Goal: Information Seeking & Learning: Find specific fact

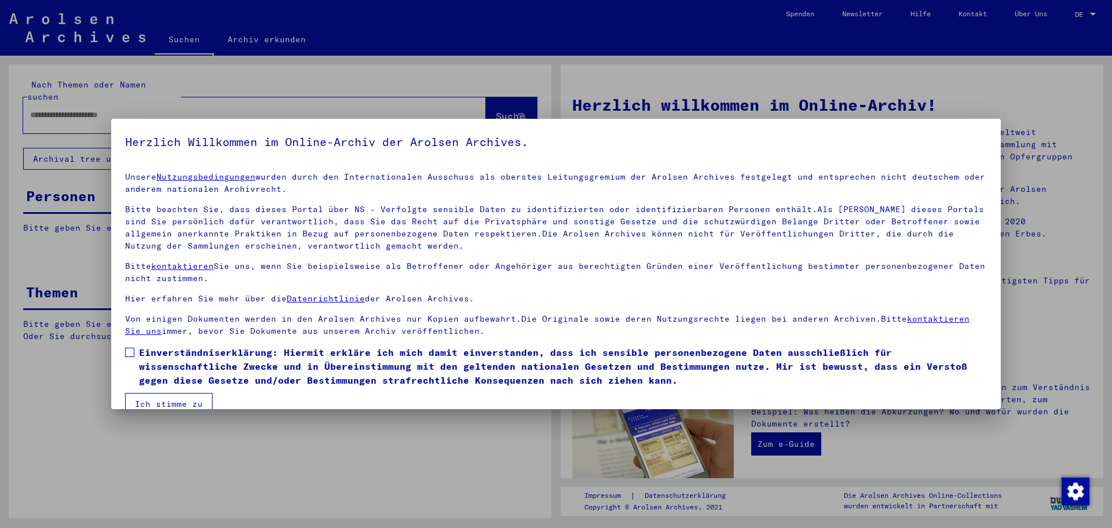
click at [133, 356] on span at bounding box center [129, 352] width 9 height 9
click at [164, 400] on button "Ich stimme zu" at bounding box center [168, 404] width 87 height 22
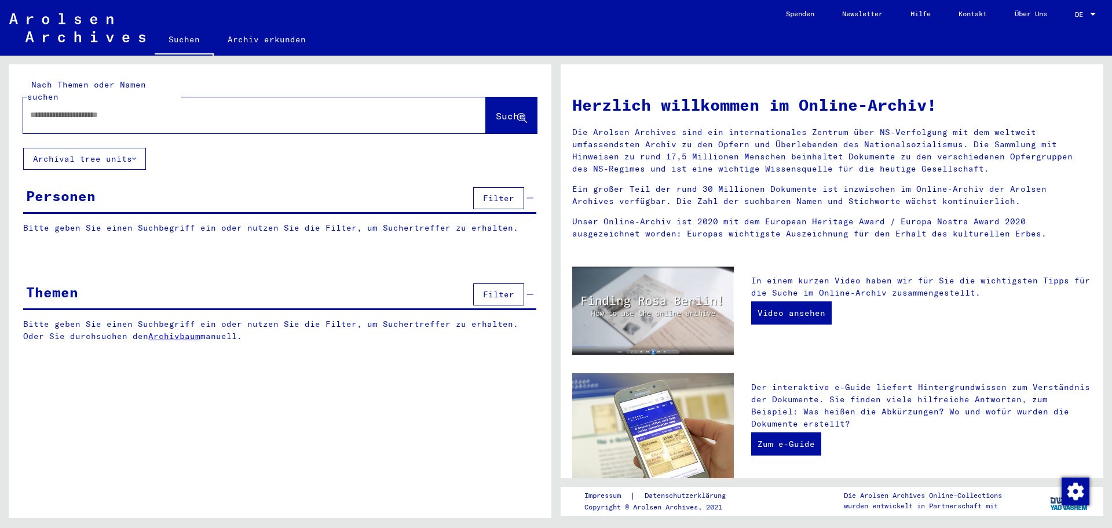
click at [48, 109] on input "text" at bounding box center [240, 115] width 421 height 12
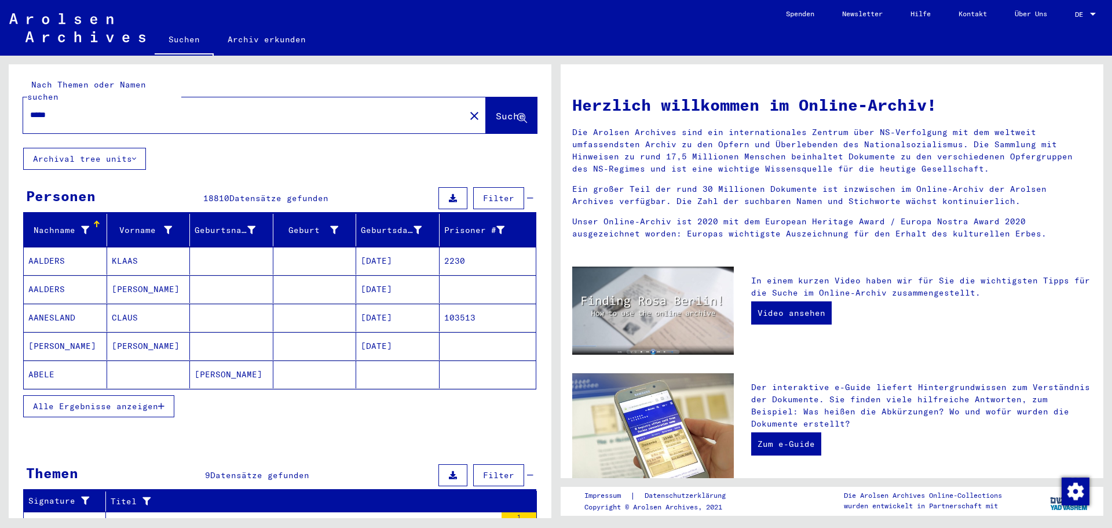
click at [65, 109] on input "*****" at bounding box center [240, 115] width 421 height 12
type input "******"
click at [83, 226] on icon at bounding box center [85, 230] width 8 height 8
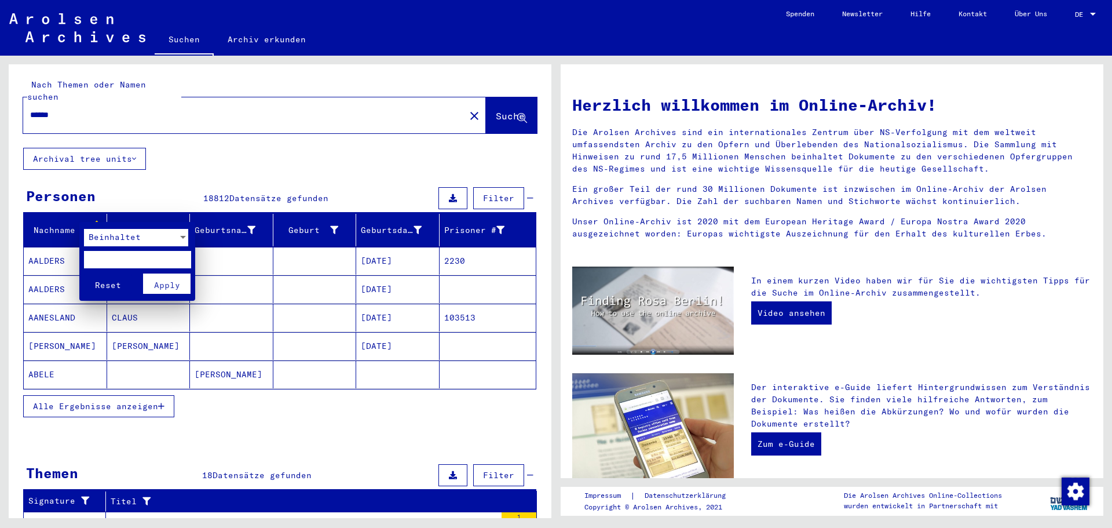
click at [184, 238] on div at bounding box center [183, 237] width 6 height 3
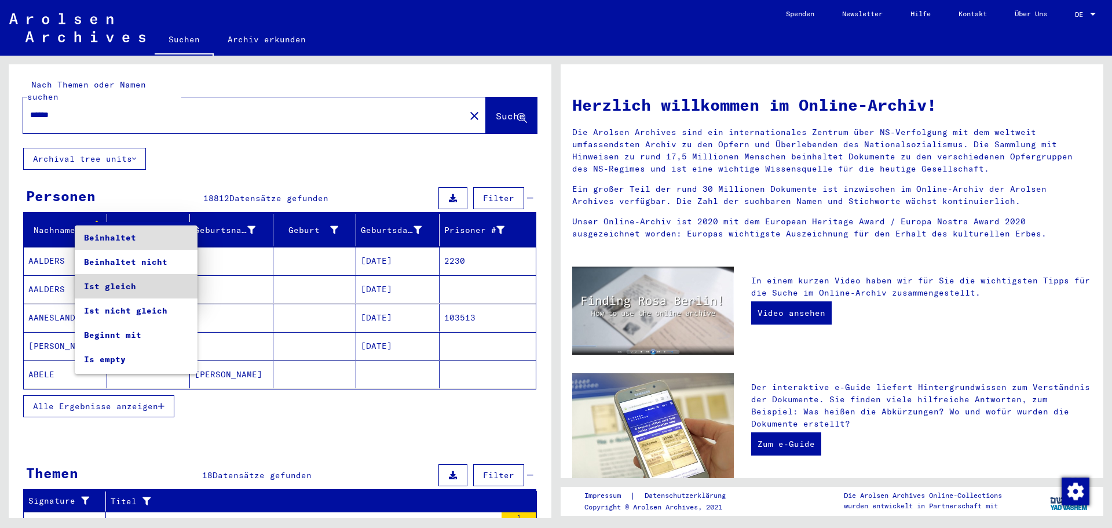
click at [140, 291] on span "Ist gleich" at bounding box center [136, 286] width 104 height 24
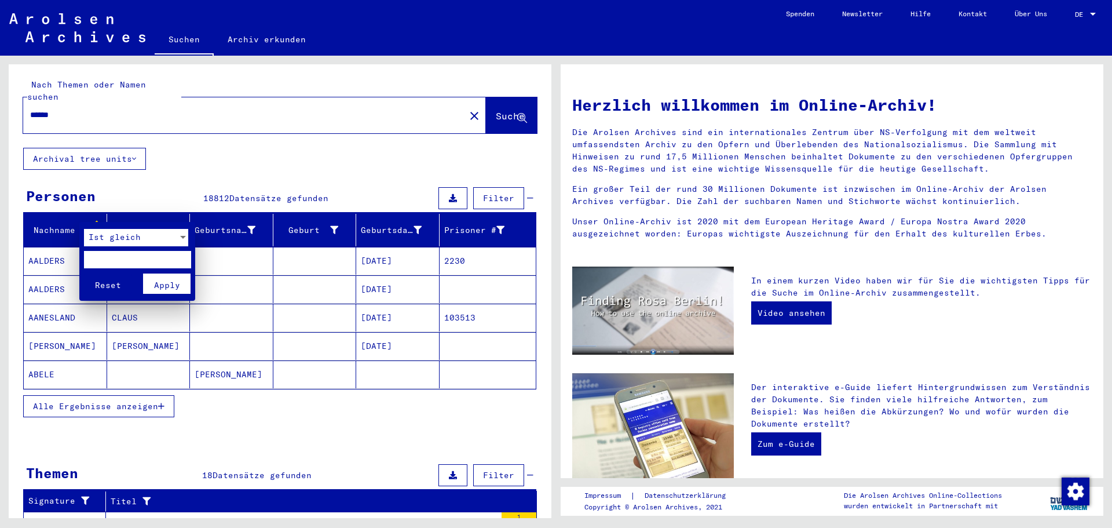
click at [105, 261] on input "text" at bounding box center [137, 259] width 107 height 17
type input "******"
click at [170, 283] on span "Apply" at bounding box center [167, 285] width 26 height 10
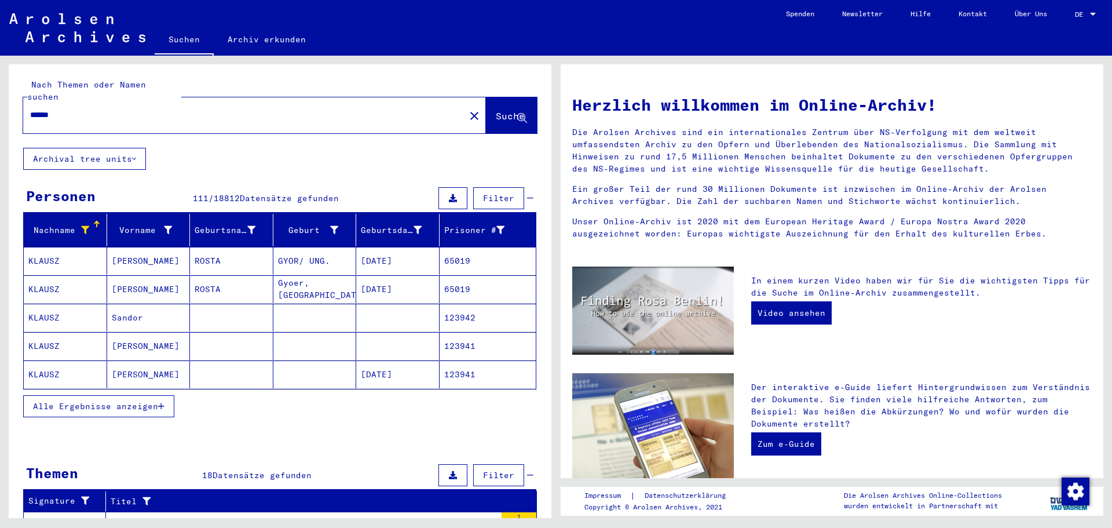
click at [134, 401] on span "Alle Ergebnisse anzeigen" at bounding box center [95, 406] width 125 height 10
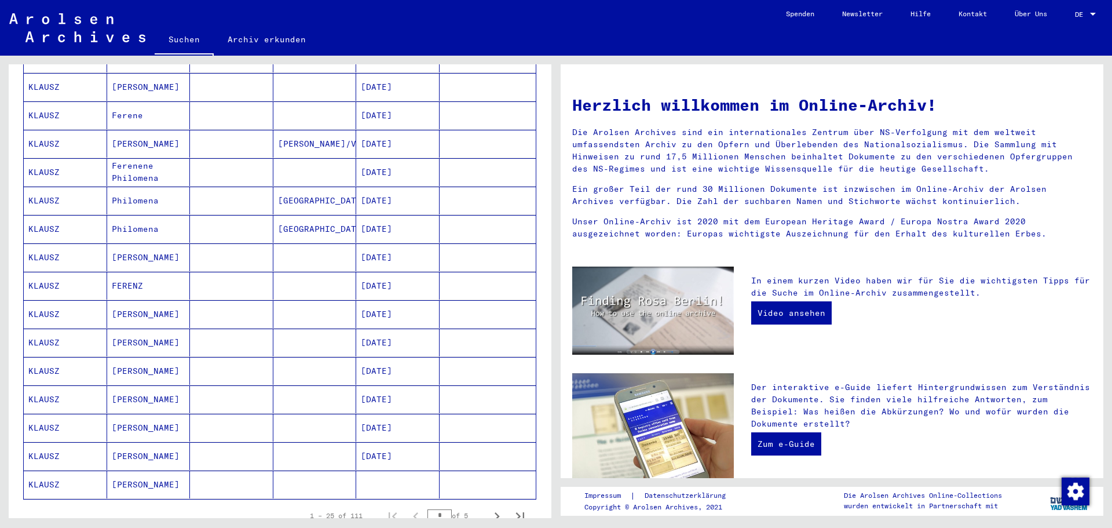
scroll to position [463, 0]
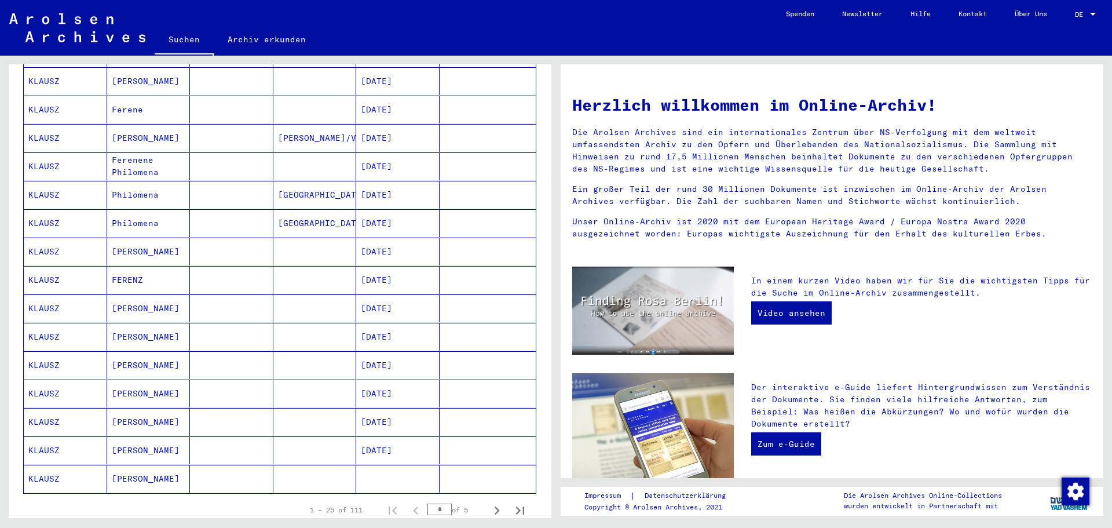
click at [32, 323] on mat-cell "KLAUSZ" at bounding box center [65, 337] width 83 height 28
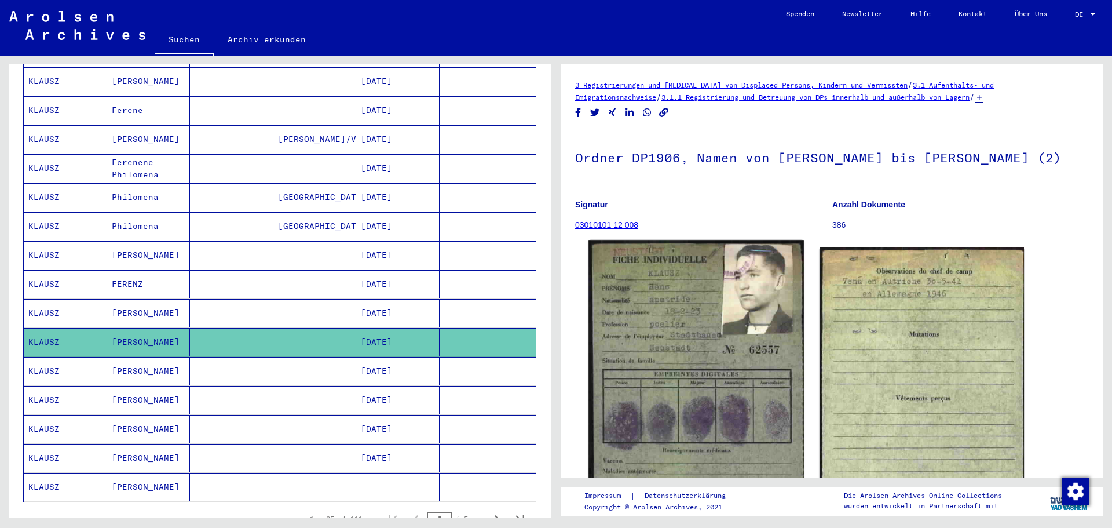
click at [725, 320] on img at bounding box center [696, 389] width 215 height 298
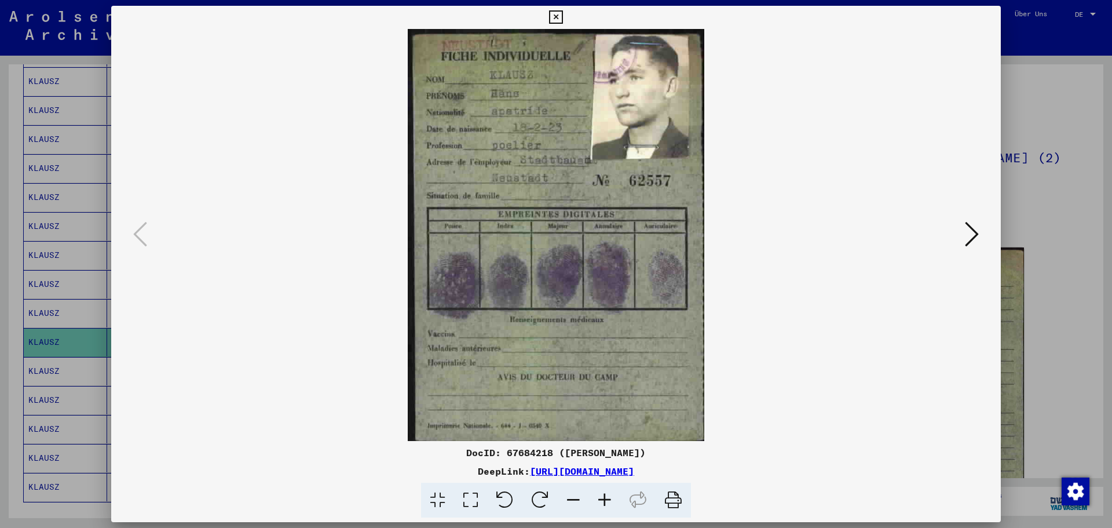
click at [966, 233] on icon at bounding box center [972, 234] width 14 height 28
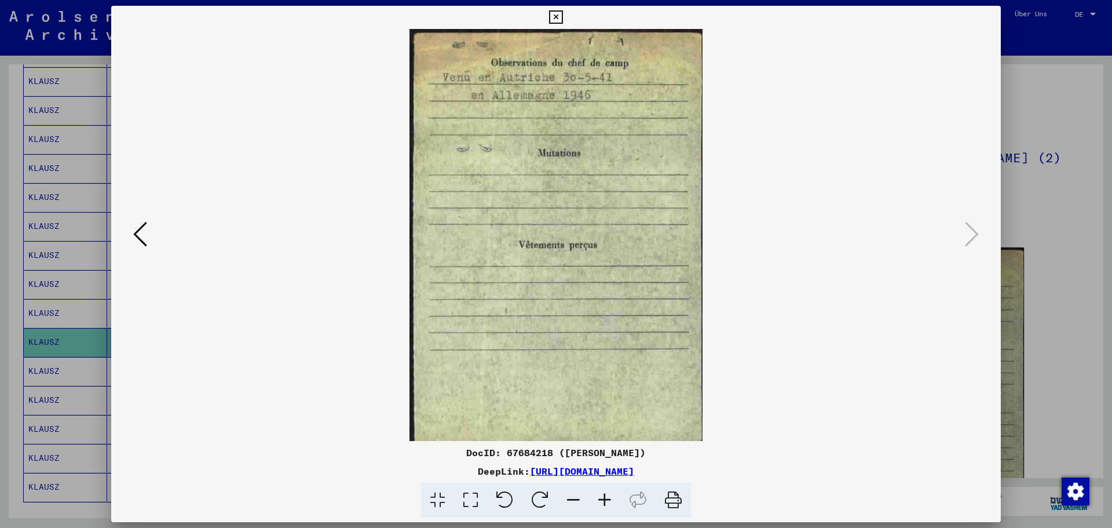
click at [557, 13] on icon at bounding box center [555, 17] width 13 height 14
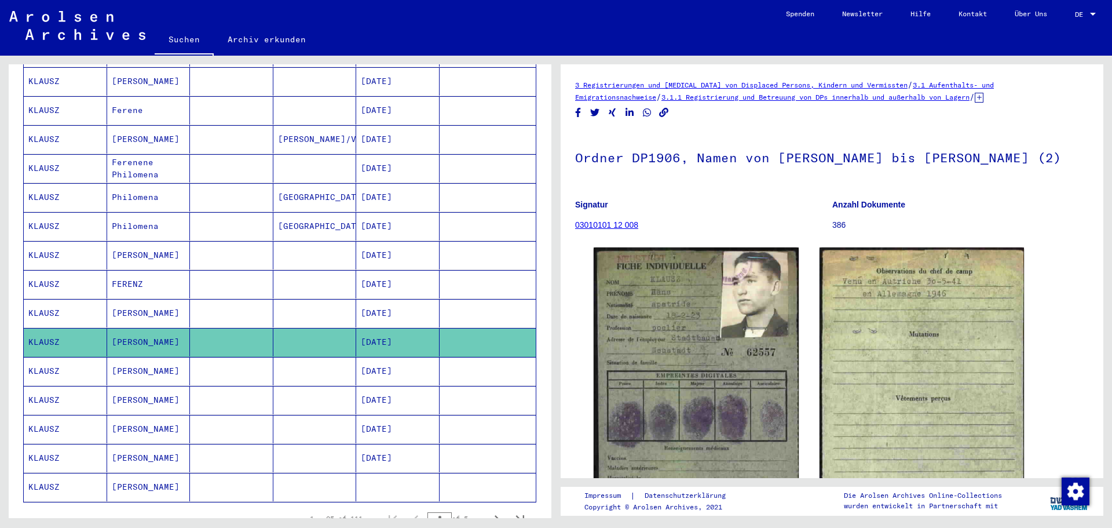
click at [48, 357] on mat-cell "KLAUSZ" at bounding box center [65, 371] width 83 height 28
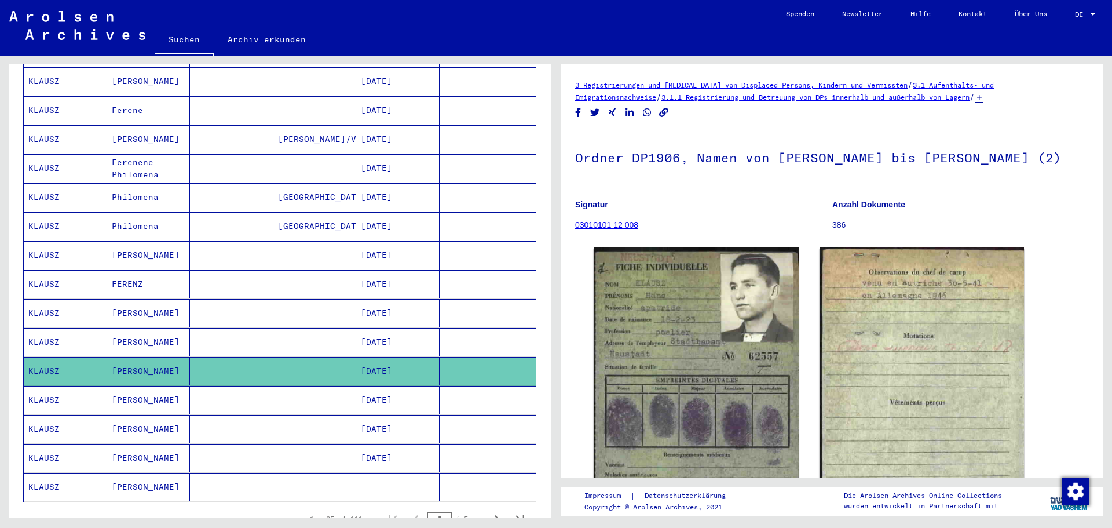
click at [39, 389] on mat-cell "KLAUSZ" at bounding box center [65, 400] width 83 height 28
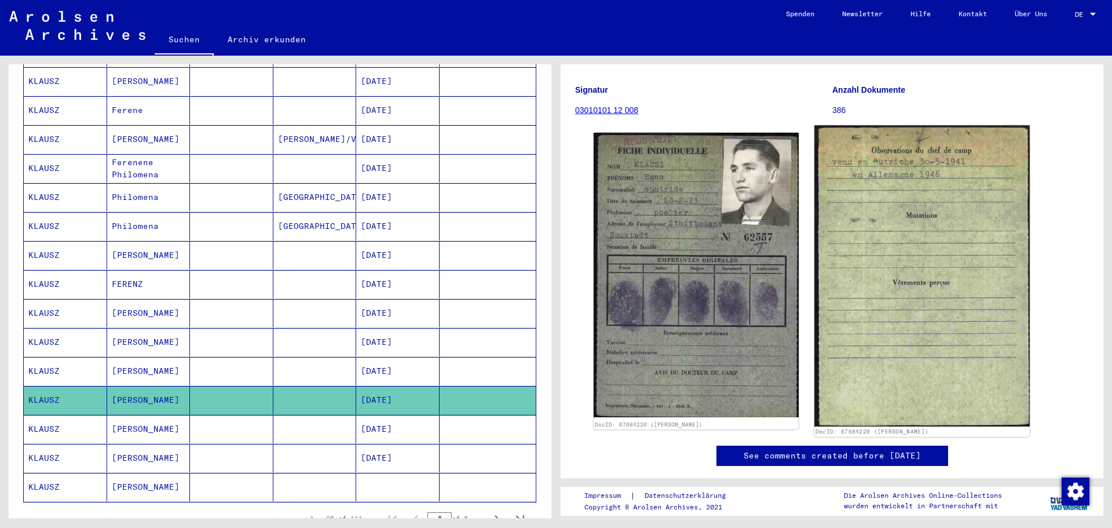
scroll to position [116, 0]
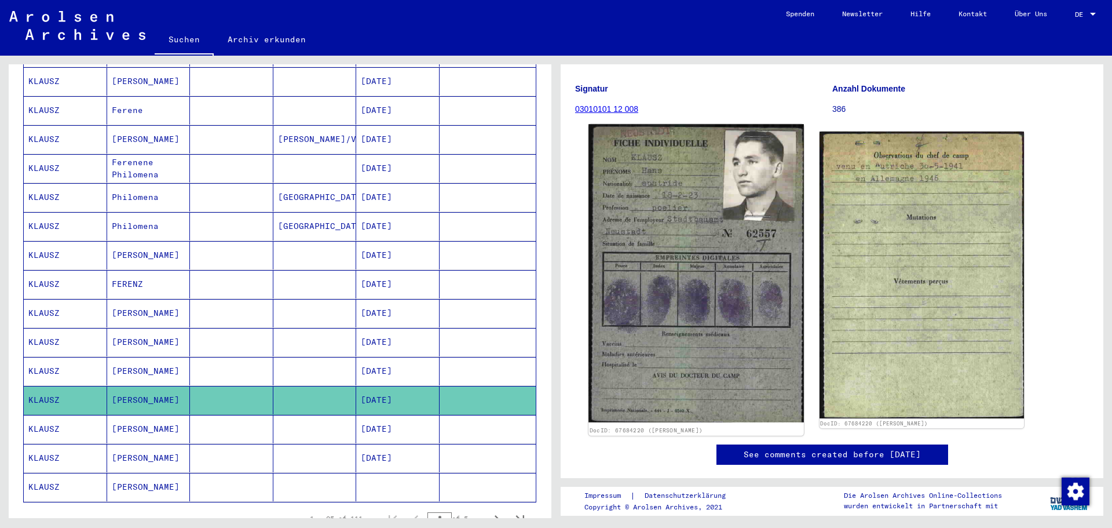
click at [706, 315] on img at bounding box center [696, 273] width 215 height 298
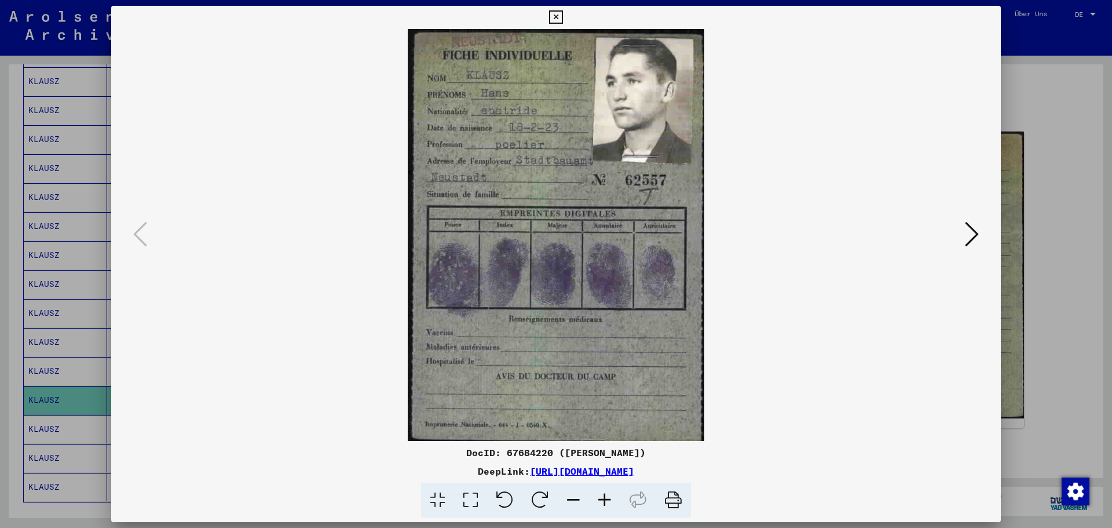
click at [974, 235] on icon at bounding box center [972, 234] width 14 height 28
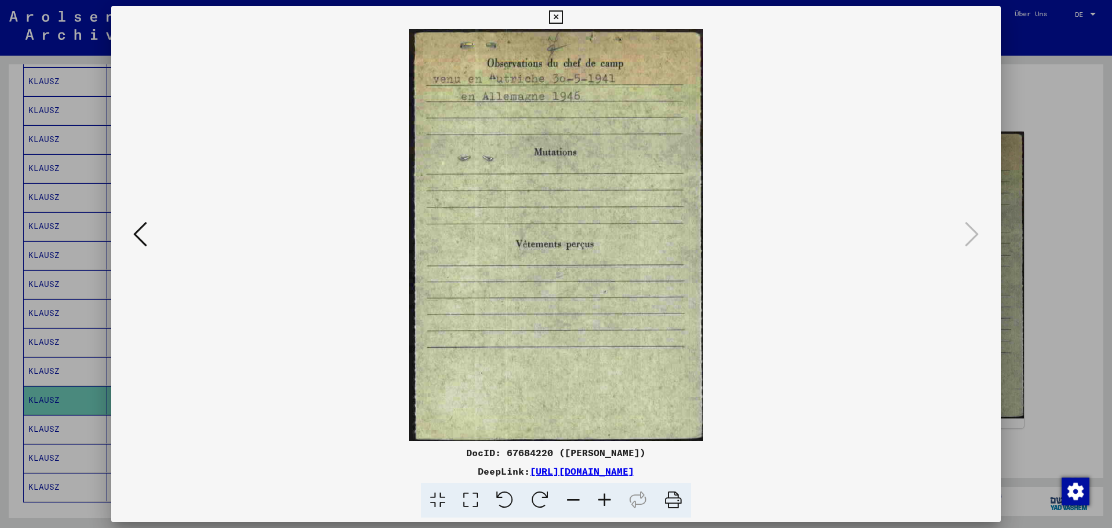
click at [555, 16] on icon at bounding box center [555, 17] width 13 height 14
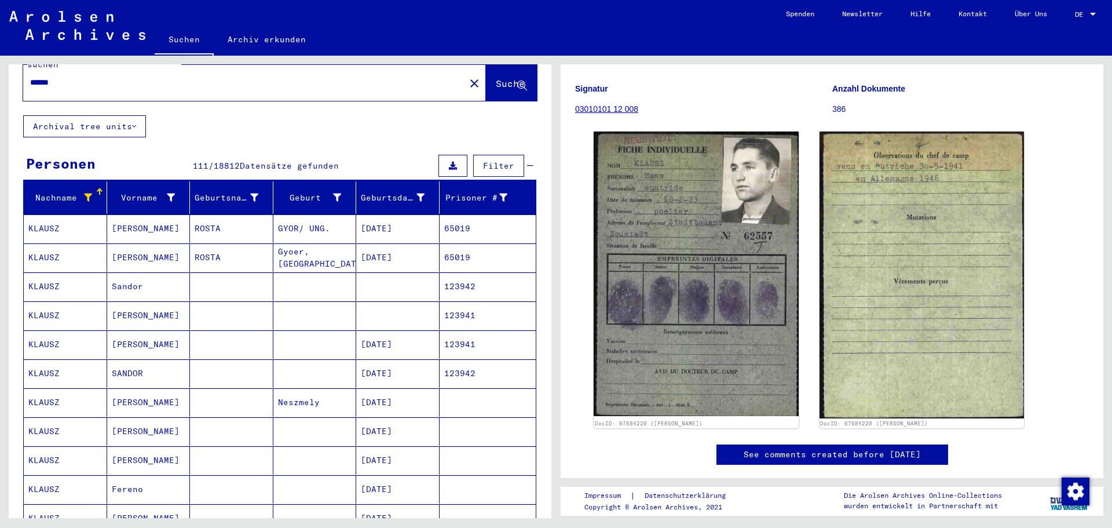
scroll to position [0, 0]
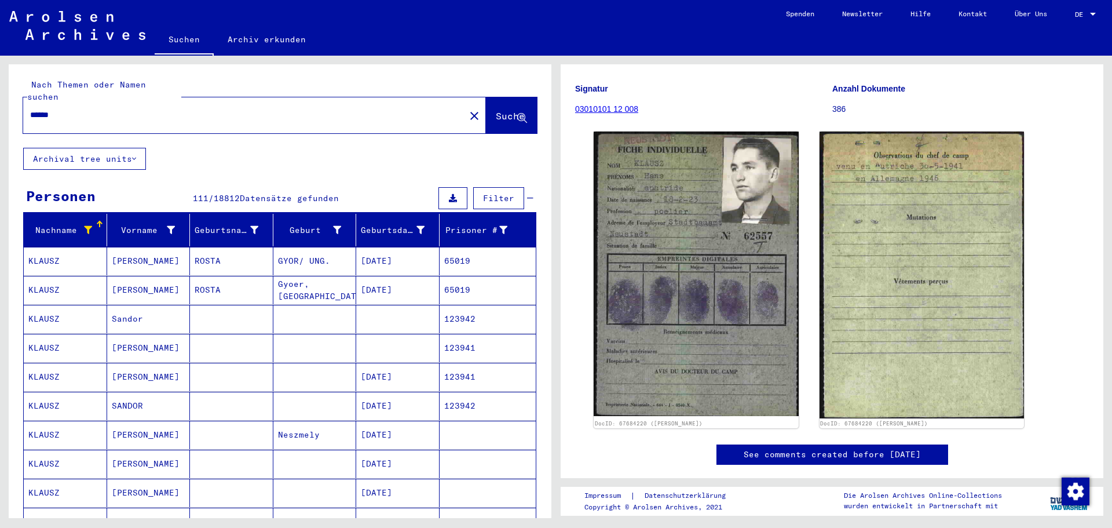
drag, startPoint x: 80, startPoint y: 96, endPoint x: 75, endPoint y: 103, distance: 8.4
click at [79, 102] on div "******" at bounding box center [240, 115] width 435 height 26
click at [74, 109] on input "******" at bounding box center [244, 115] width 428 height 12
type input "*****"
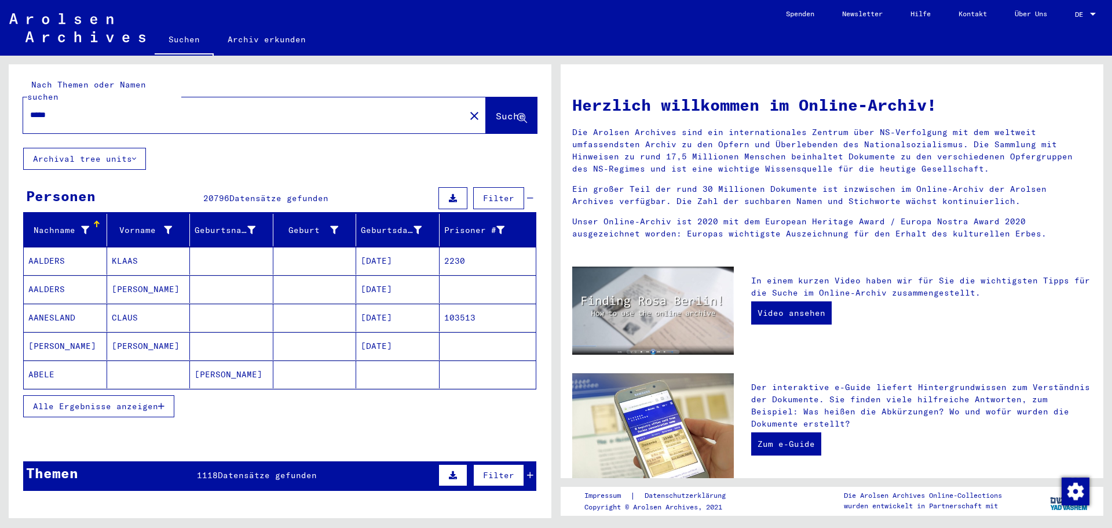
click at [87, 226] on icon at bounding box center [85, 230] width 8 height 8
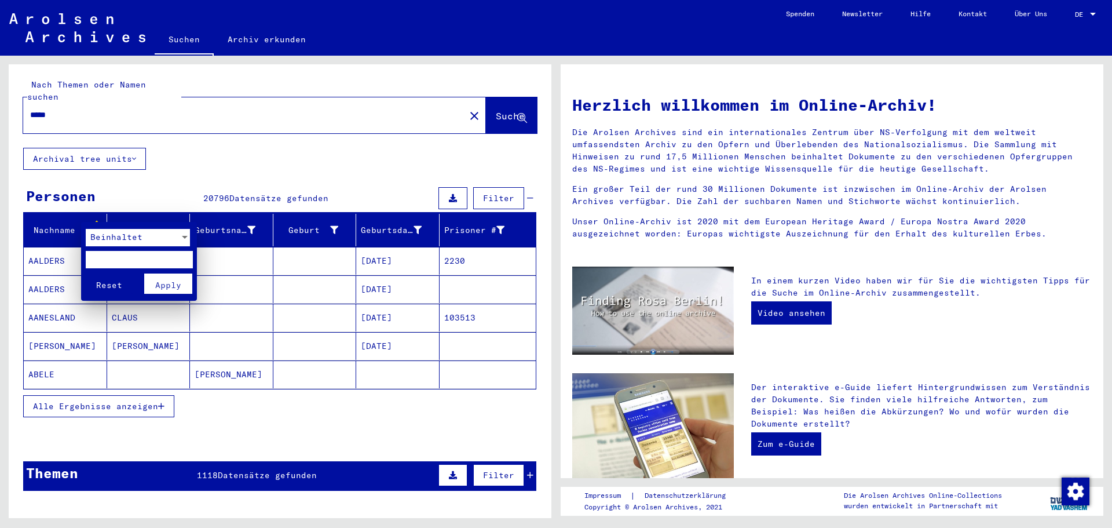
click at [182, 236] on div at bounding box center [185, 237] width 6 height 3
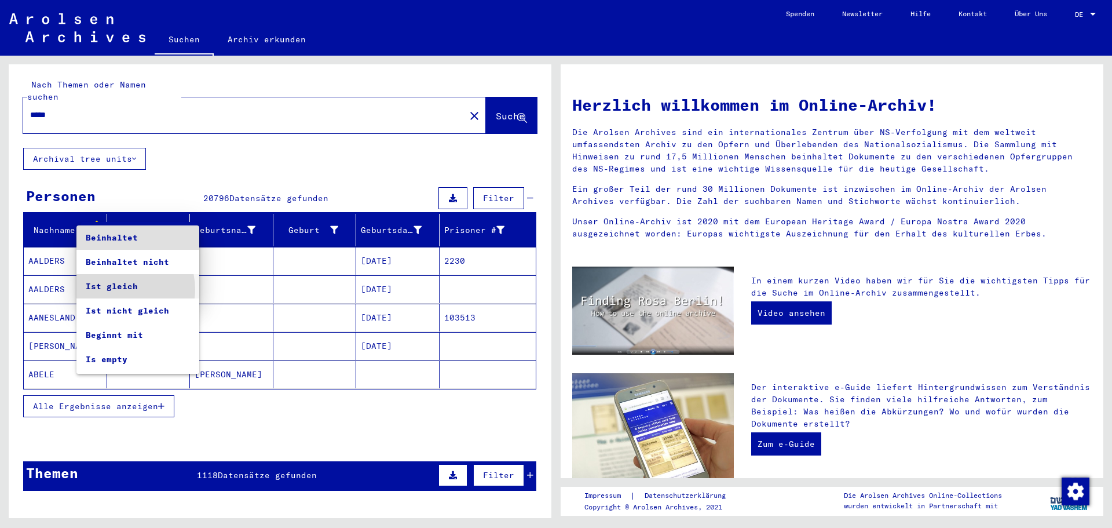
click at [122, 289] on span "Ist gleich" at bounding box center [138, 286] width 104 height 24
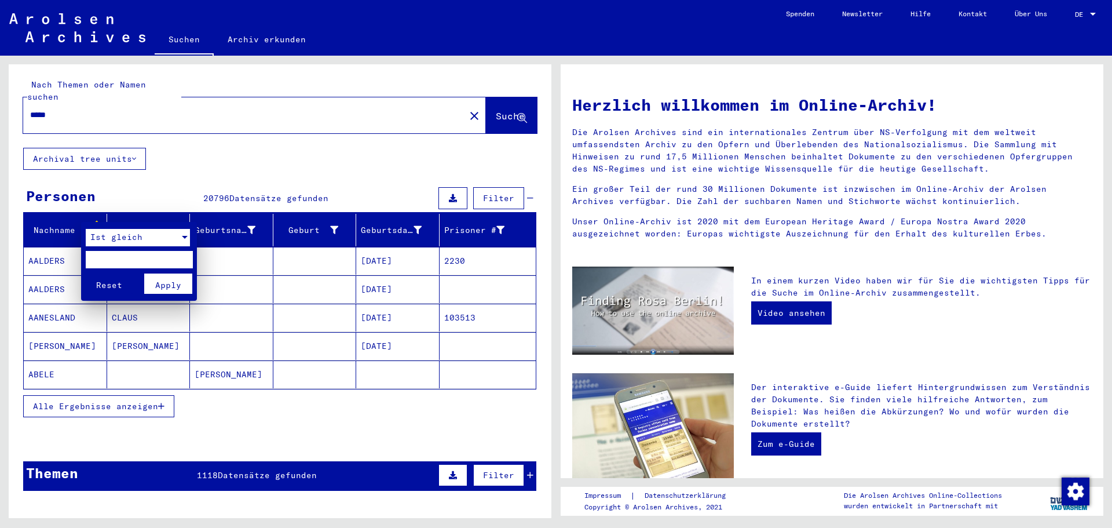
click at [133, 259] on input "text" at bounding box center [139, 259] width 107 height 17
type input "*****"
click at [179, 287] on span "Apply" at bounding box center [168, 285] width 26 height 10
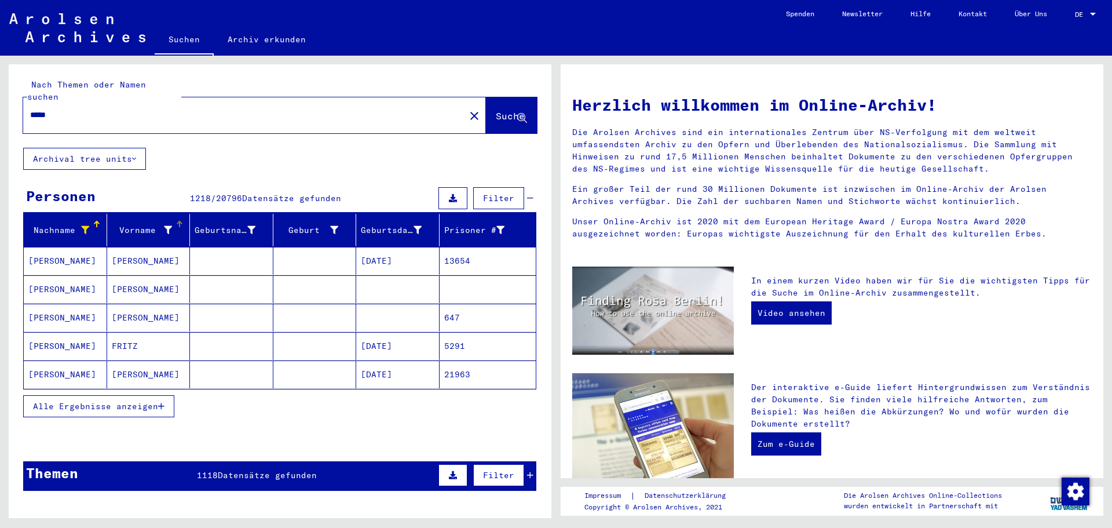
click at [166, 226] on icon at bounding box center [168, 230] width 8 height 8
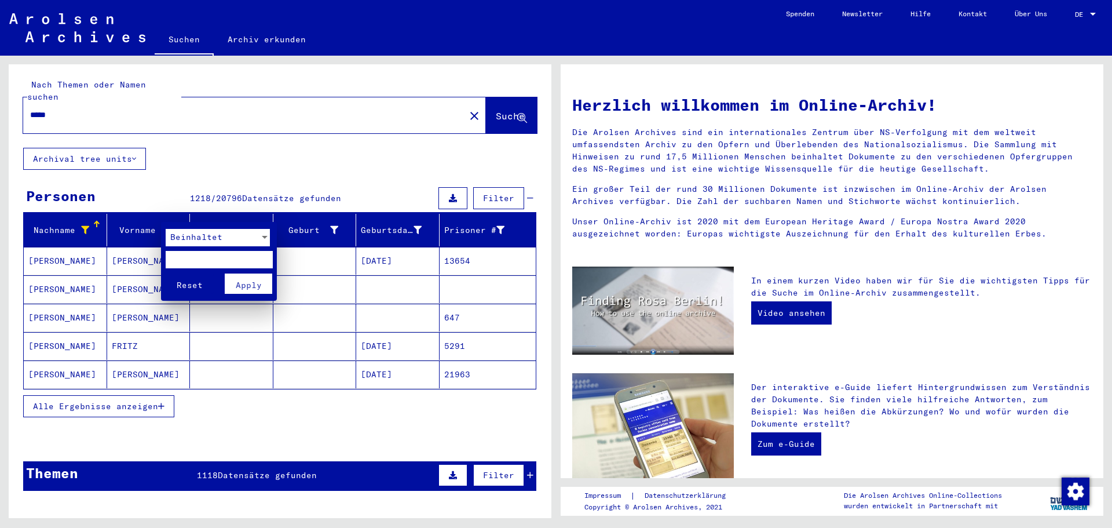
click at [195, 260] on input "text" at bounding box center [219, 259] width 107 height 17
type input "****"
click at [263, 236] on div at bounding box center [265, 237] width 6 height 3
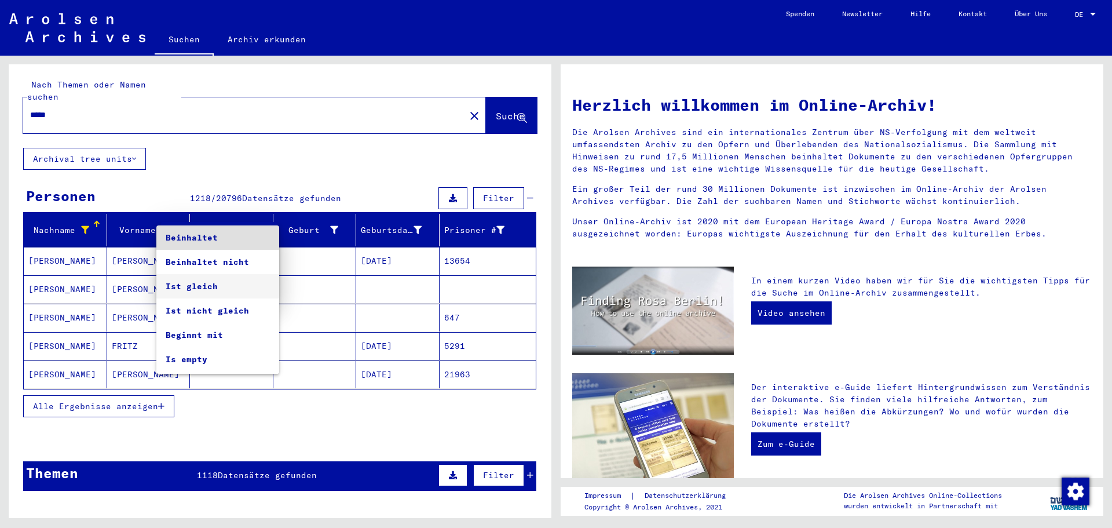
click at [196, 286] on span "Ist gleich" at bounding box center [218, 286] width 104 height 24
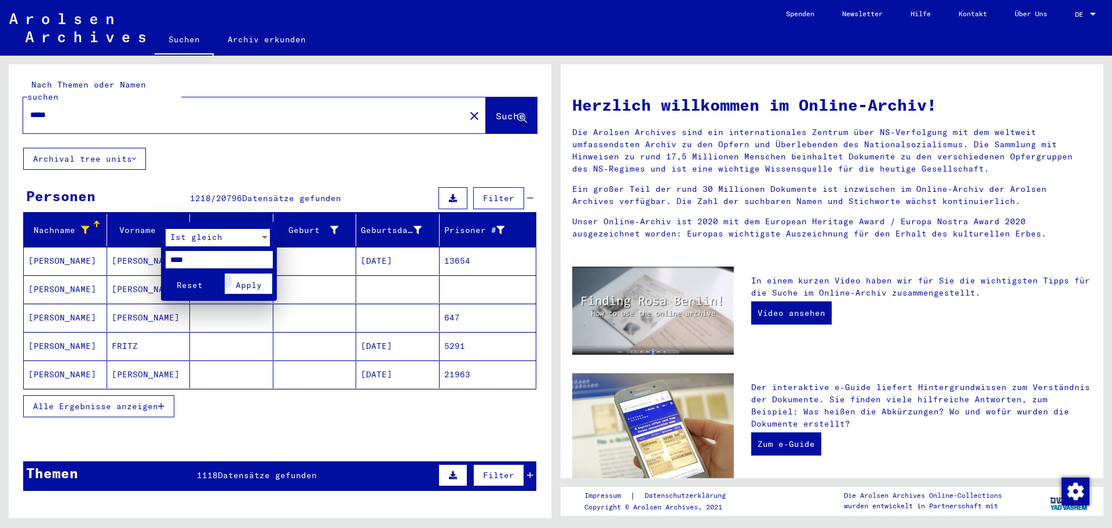
click at [261, 287] on button "Apply" at bounding box center [249, 283] width 48 height 20
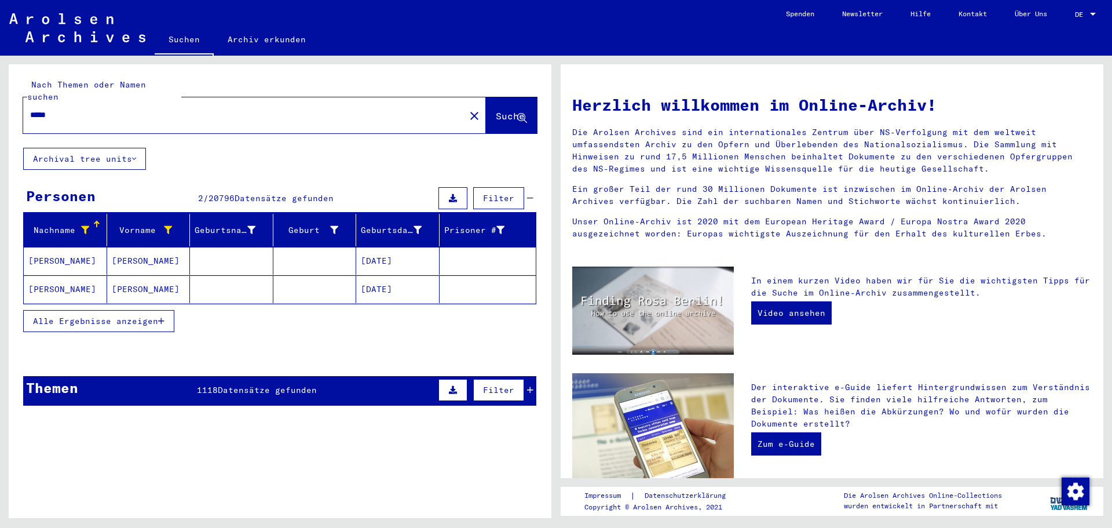
click at [36, 251] on mat-cell "[PERSON_NAME]" at bounding box center [65, 261] width 83 height 28
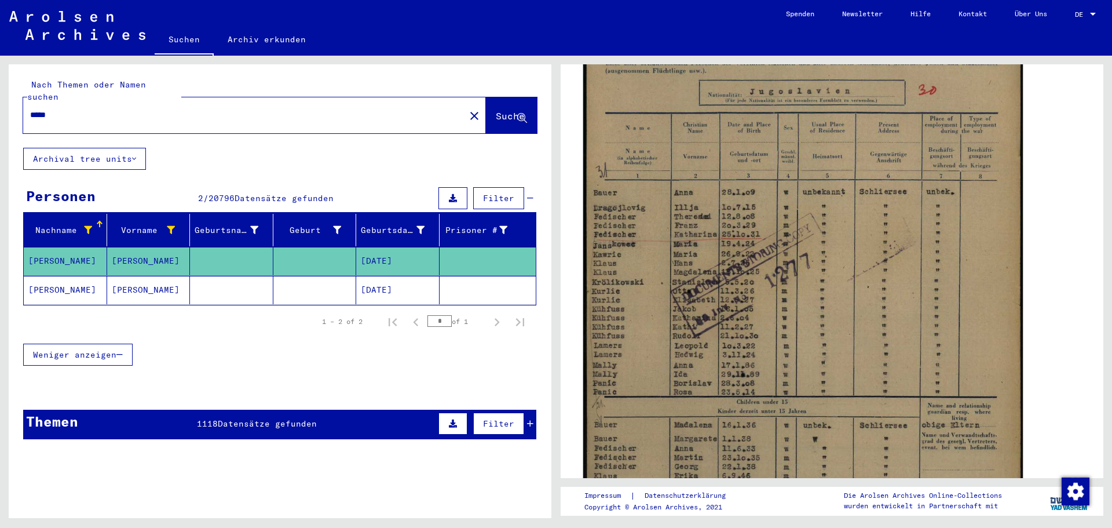
scroll to position [290, 0]
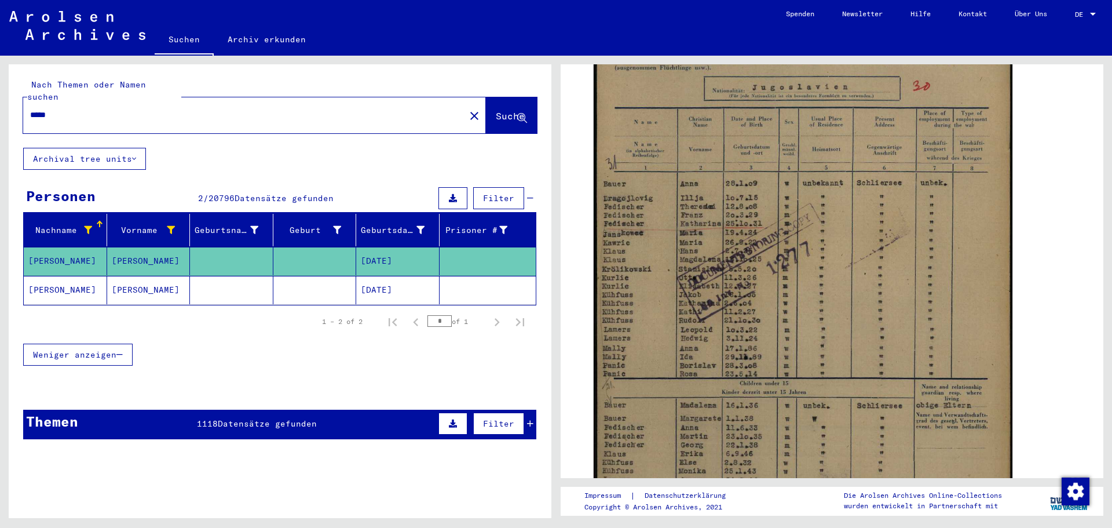
click at [36, 276] on mat-cell "[PERSON_NAME]" at bounding box center [65, 290] width 83 height 28
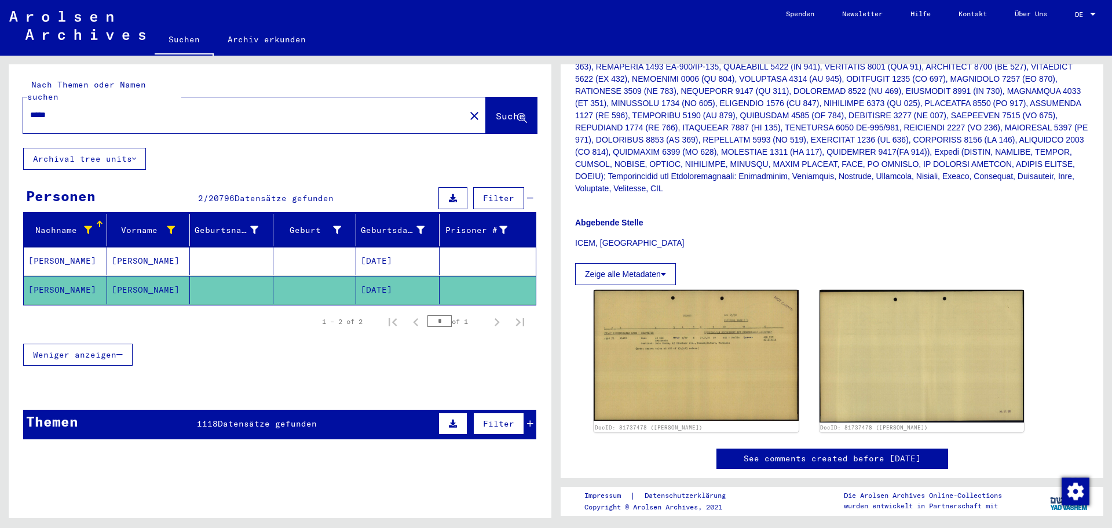
scroll to position [348, 0]
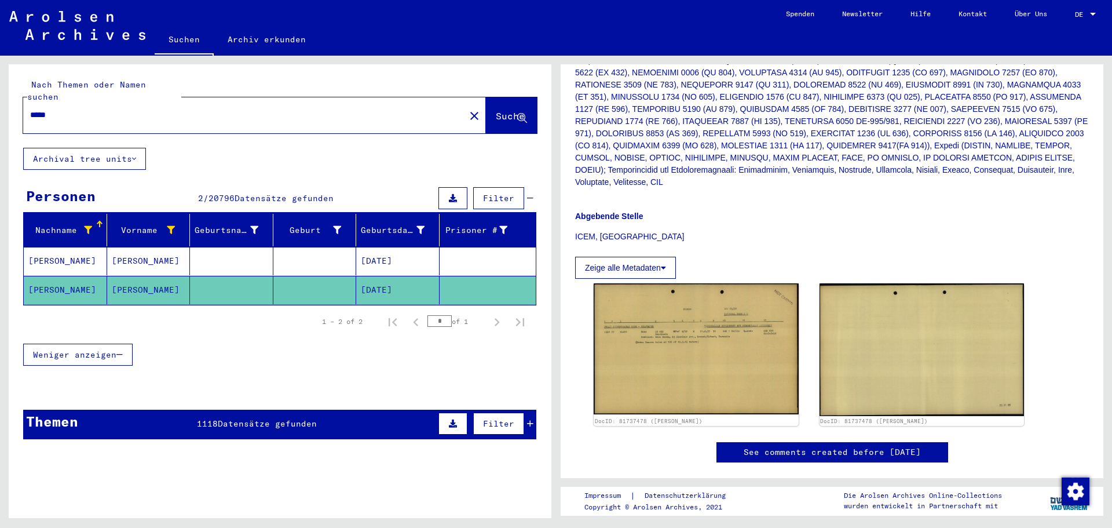
click at [706, 331] on img at bounding box center [696, 348] width 205 height 131
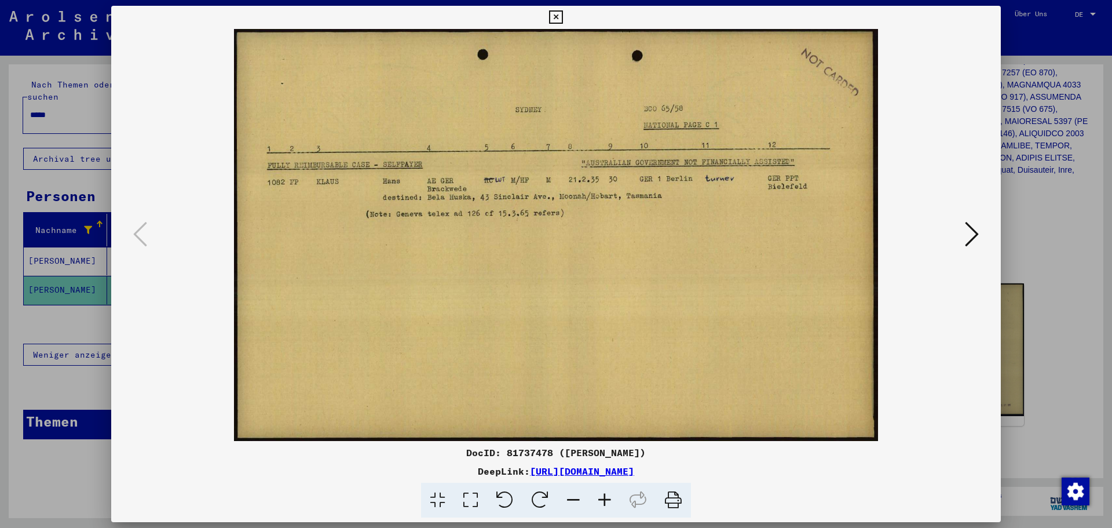
click at [554, 14] on icon at bounding box center [555, 17] width 13 height 14
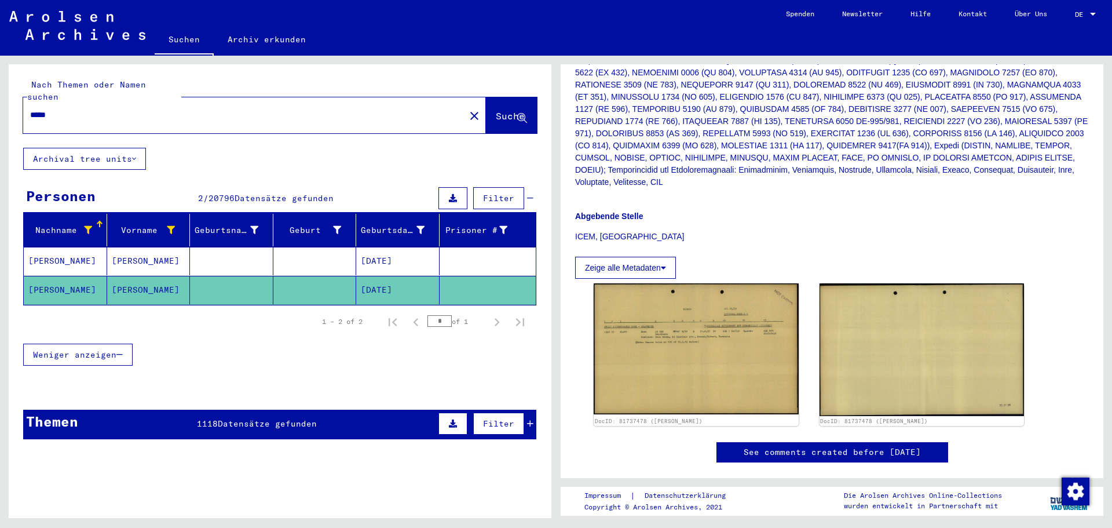
click at [59, 109] on input "*****" at bounding box center [244, 115] width 428 height 12
